Goal: Task Accomplishment & Management: Manage account settings

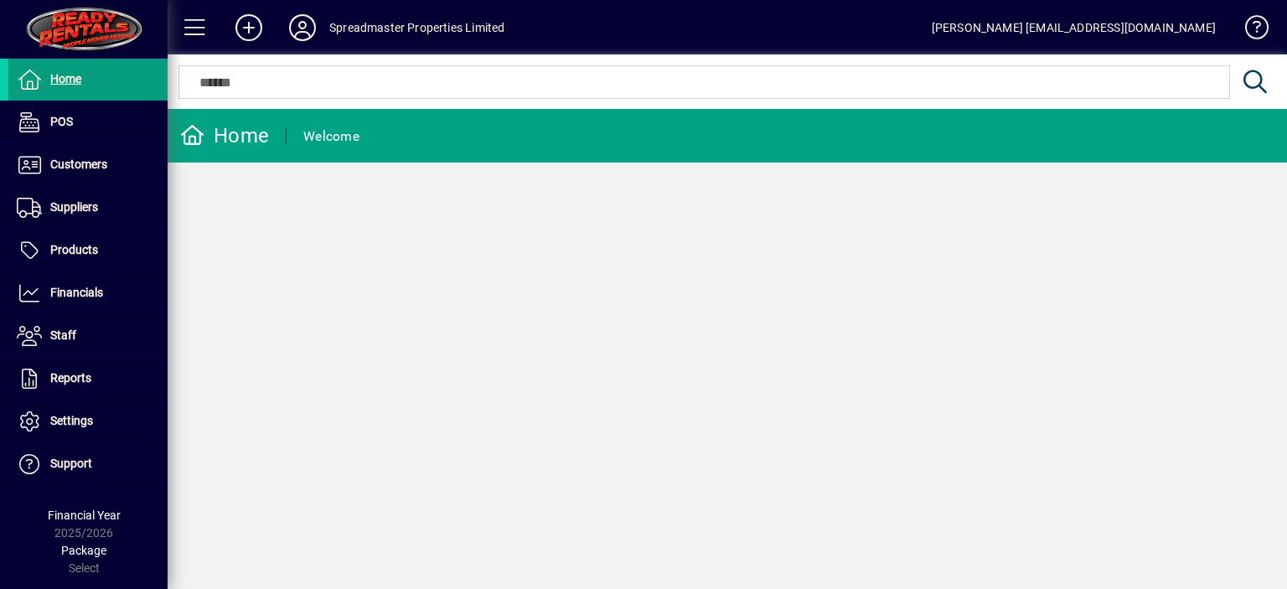
click at [299, 33] on icon at bounding box center [303, 27] width 34 height 27
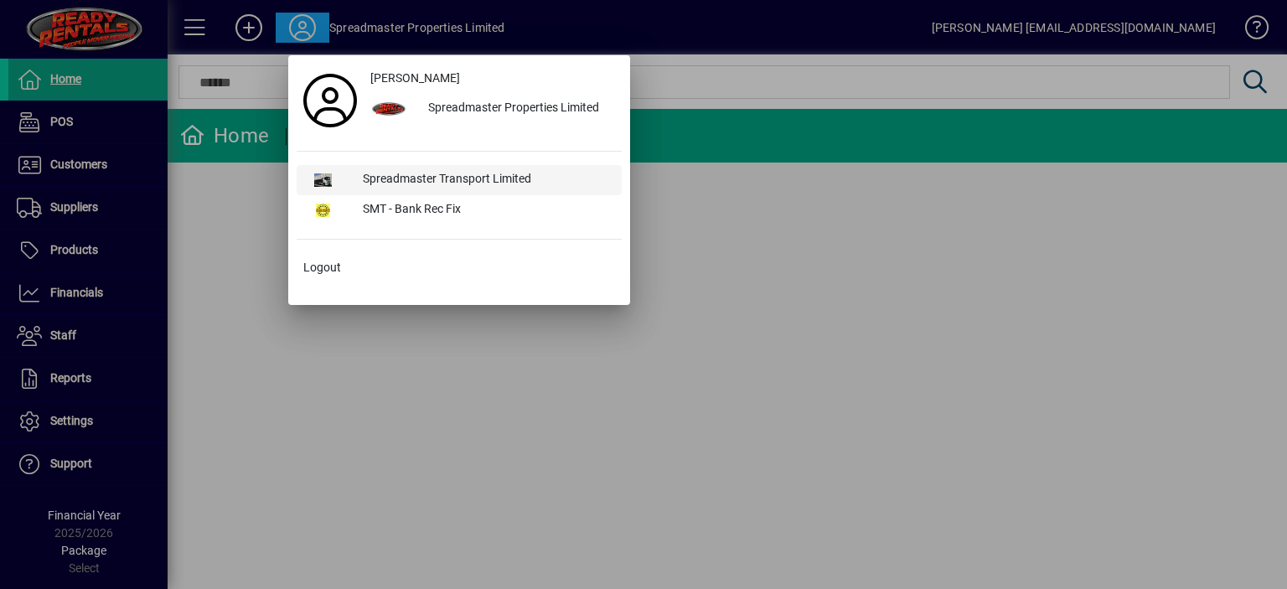
click at [406, 173] on div "Spreadmaster Transport Limited" at bounding box center [485, 180] width 272 height 30
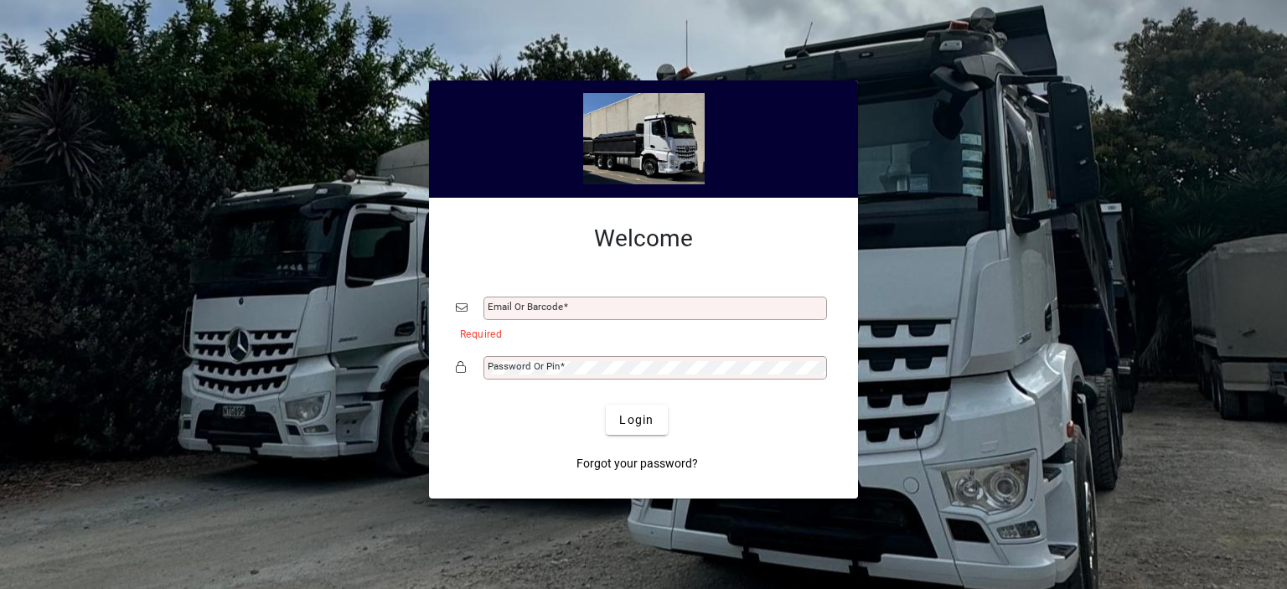
click at [512, 296] on div "Email or Barcode" at bounding box center [654, 307] width 343 height 23
click at [498, 307] on input "Email or Barcode" at bounding box center [656, 308] width 338 height 13
type input "**********"
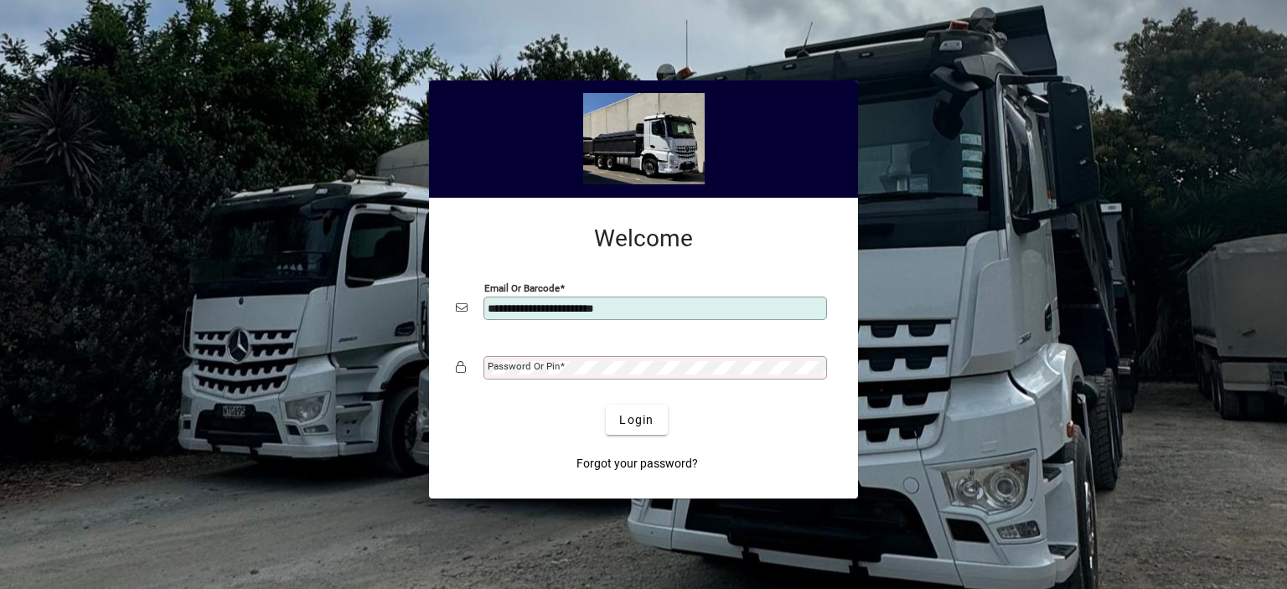
click at [520, 365] on mat-label "Password or Pin" at bounding box center [523, 366] width 72 height 12
click at [606, 405] on button "Login" at bounding box center [636, 420] width 61 height 30
